Goal: Transaction & Acquisition: Download file/media

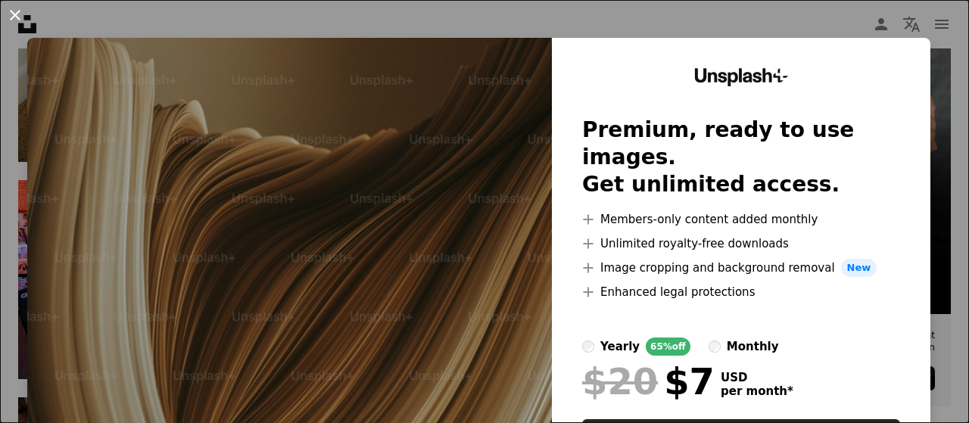
click at [17, 8] on button "An X shape" at bounding box center [15, 15] width 18 height 18
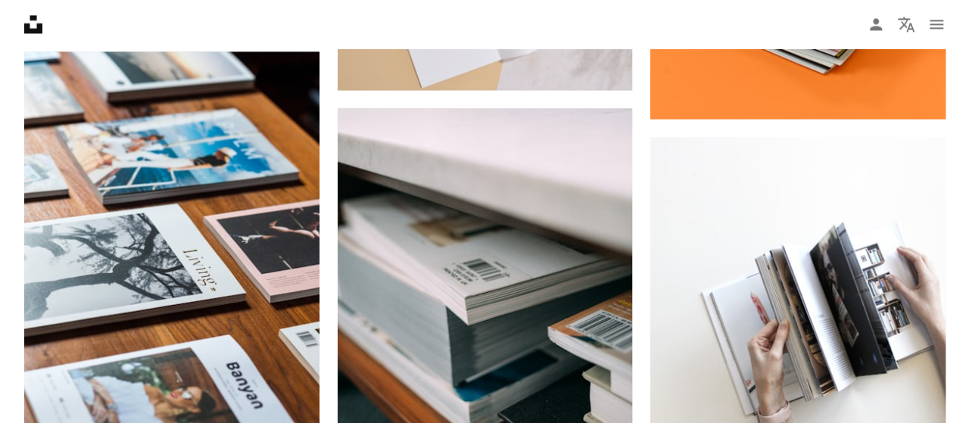
scroll to position [36, 0]
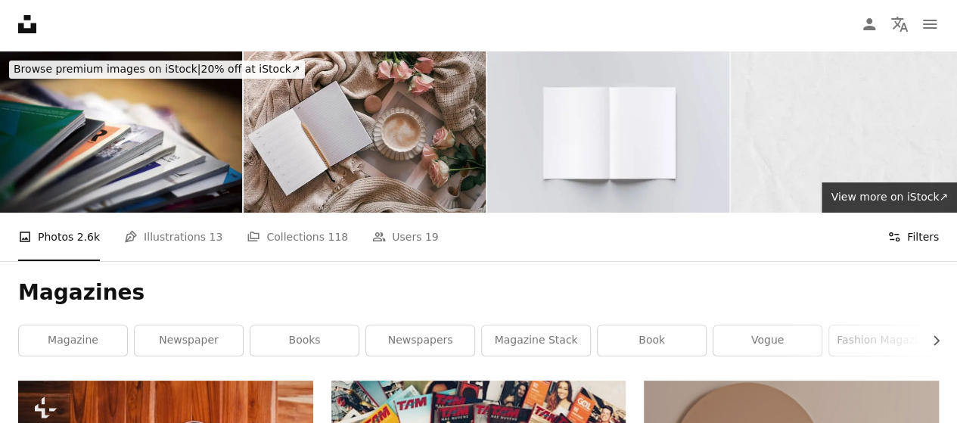
click at [926, 213] on button "Filters Filters" at bounding box center [913, 237] width 51 height 48
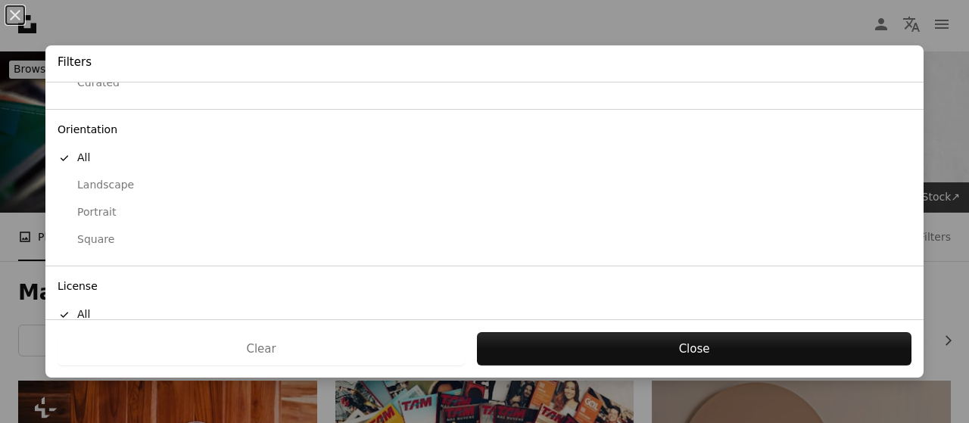
scroll to position [175, 0]
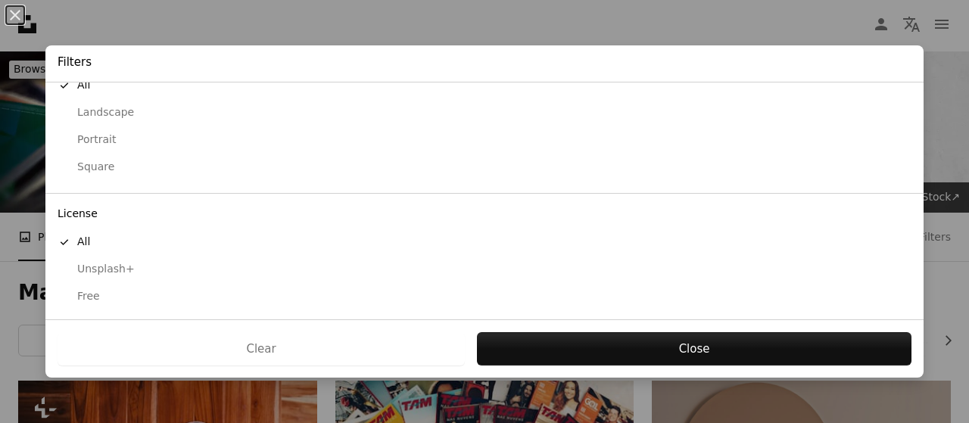
click at [82, 296] on div "Free" at bounding box center [485, 296] width 854 height 15
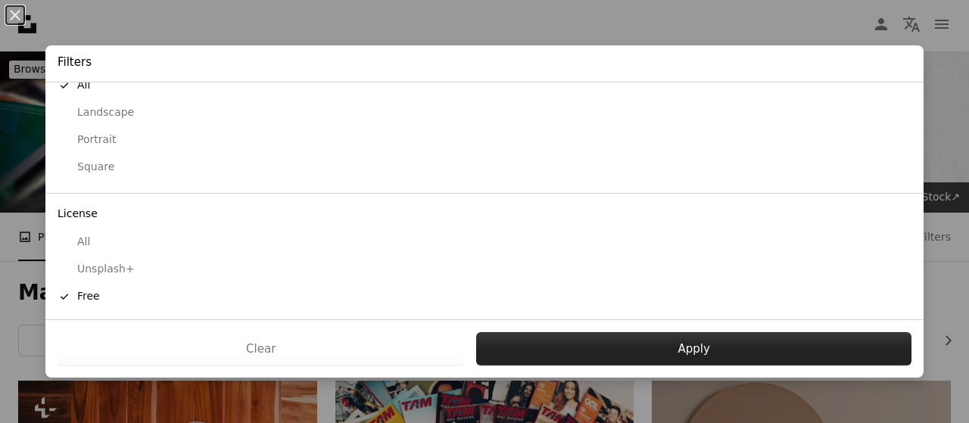
click at [681, 350] on button "Apply" at bounding box center [693, 348] width 435 height 33
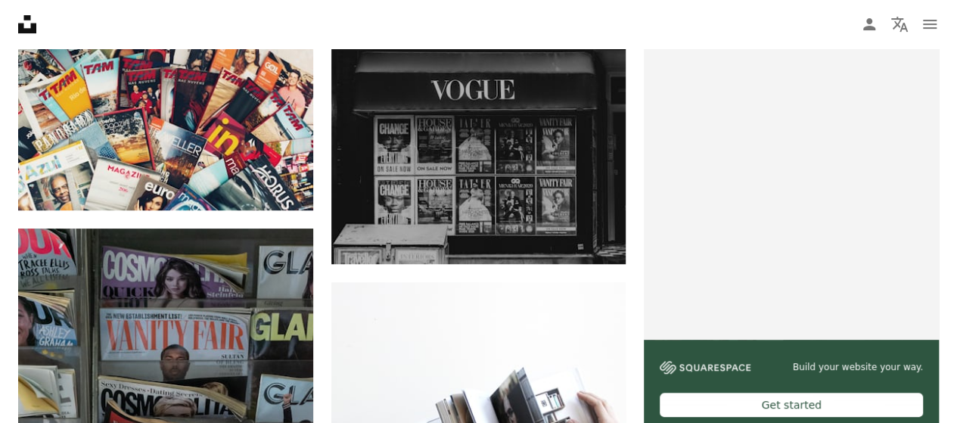
scroll to position [460, 0]
